Goal: Task Accomplishment & Management: Manage account settings

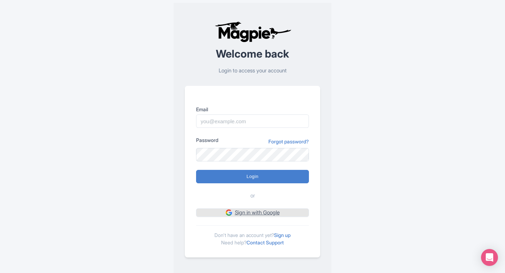
click at [255, 215] on link "Sign in with Google" at bounding box center [252, 212] width 113 height 9
click at [290, 234] on link "Sign up" at bounding box center [282, 235] width 17 height 6
